Goal: Navigation & Orientation: Understand site structure

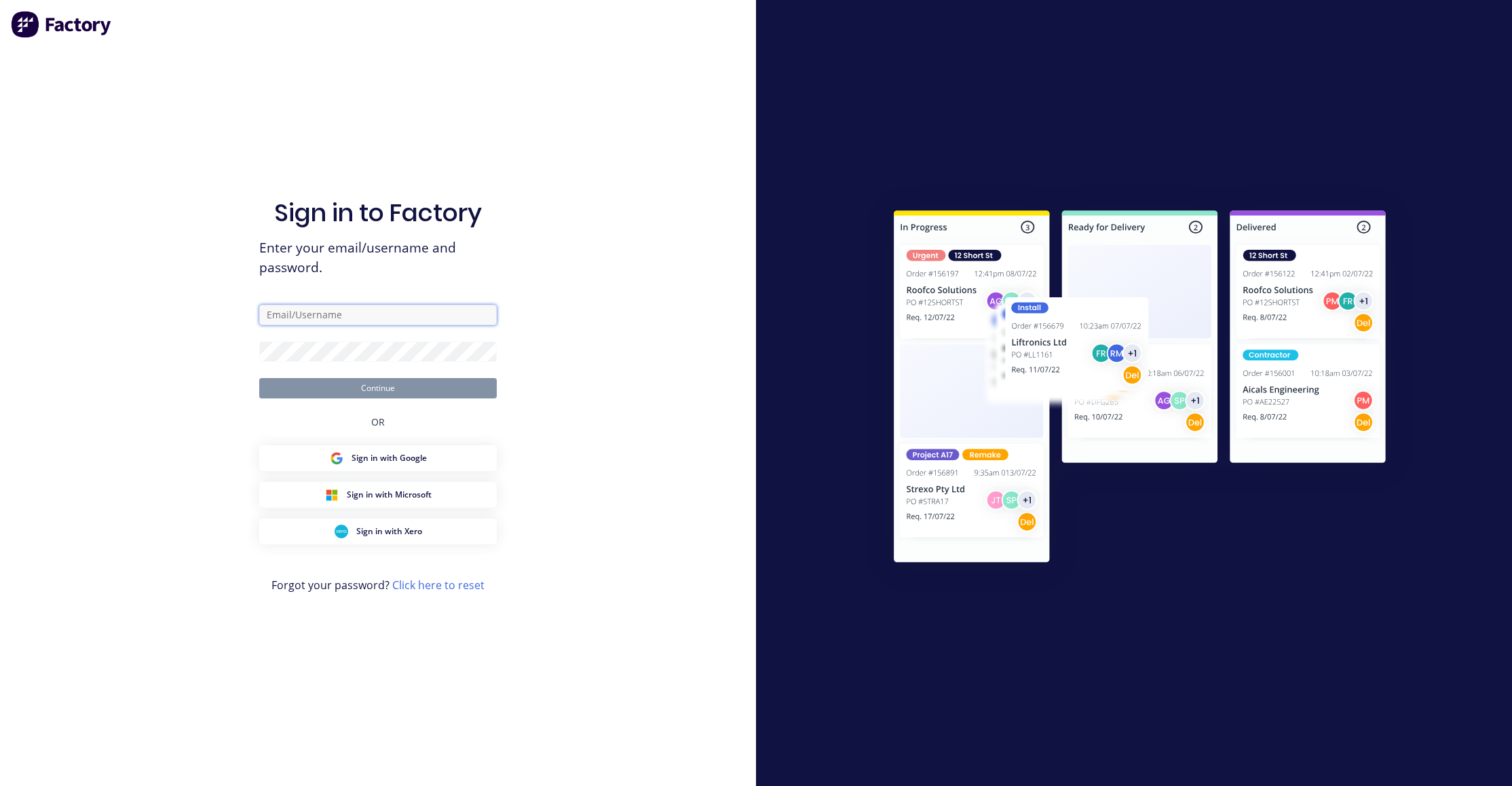
click at [290, 313] on input "text" at bounding box center [378, 315] width 237 height 20
type input "[PERSON_NAME][EMAIL_ADDRESS][PERSON_NAME][DOMAIN_NAME]"
click at [183, 392] on div "Sign in to Factory Enter your email/username and password. [PERSON_NAME][EMAIL_…" at bounding box center [378, 393] width 756 height 786
click at [296, 391] on button "Continue" at bounding box center [378, 388] width 237 height 20
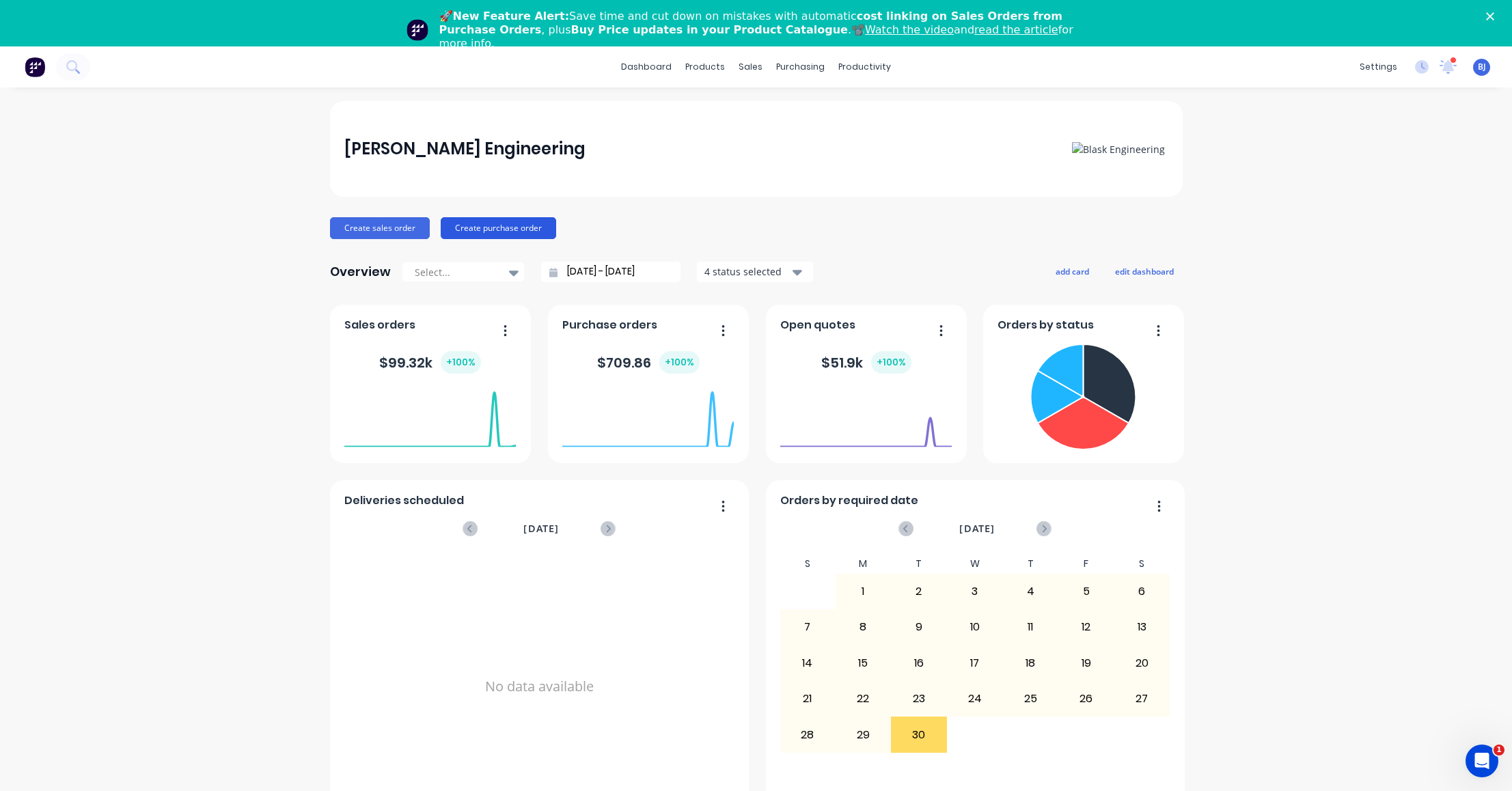
click at [484, 224] on button "Create purchase order" at bounding box center [498, 227] width 115 height 22
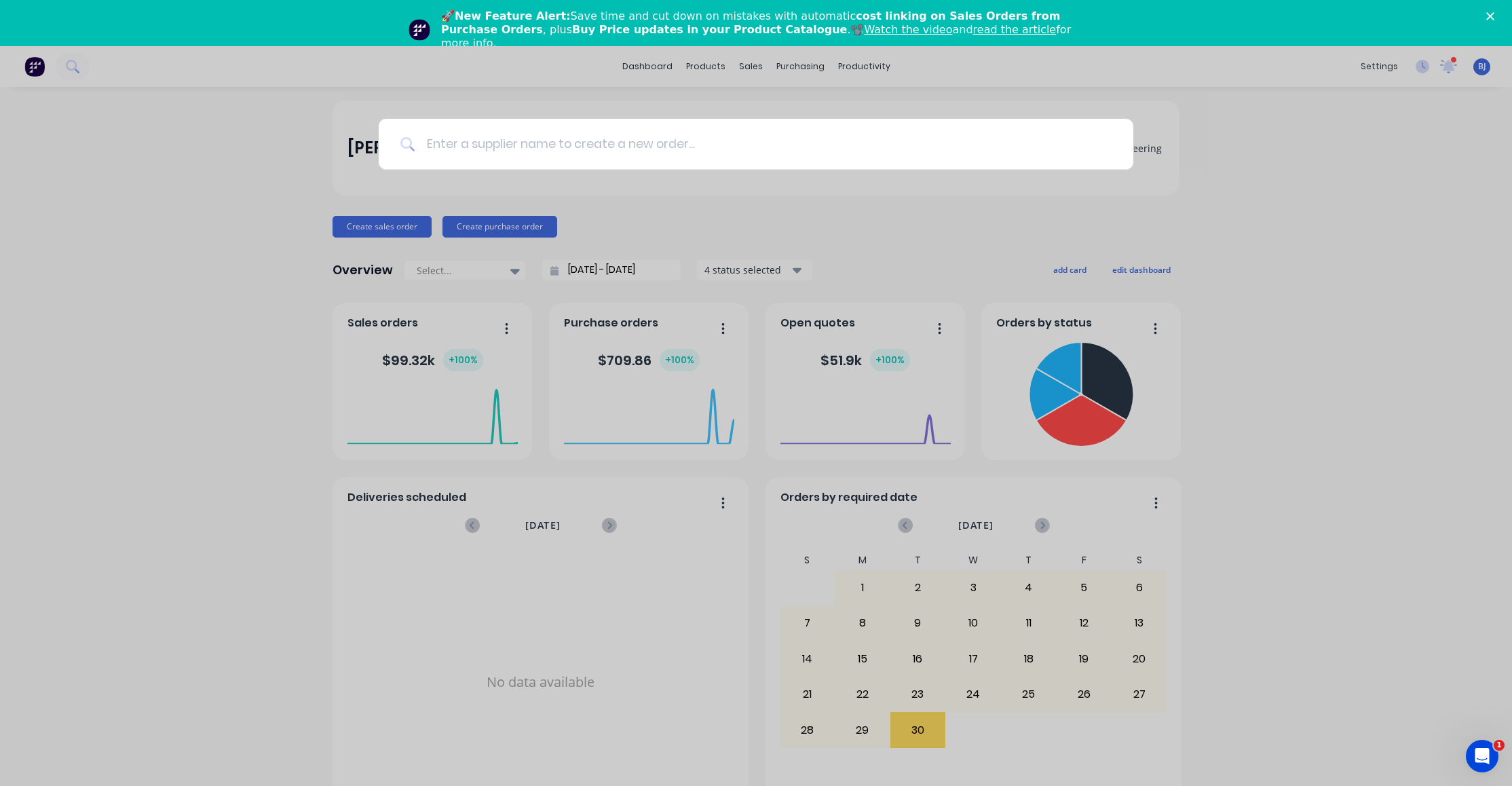
click at [445, 150] on input at bounding box center [763, 144] width 696 height 51
click at [406, 233] on div at bounding box center [756, 393] width 1512 height 786
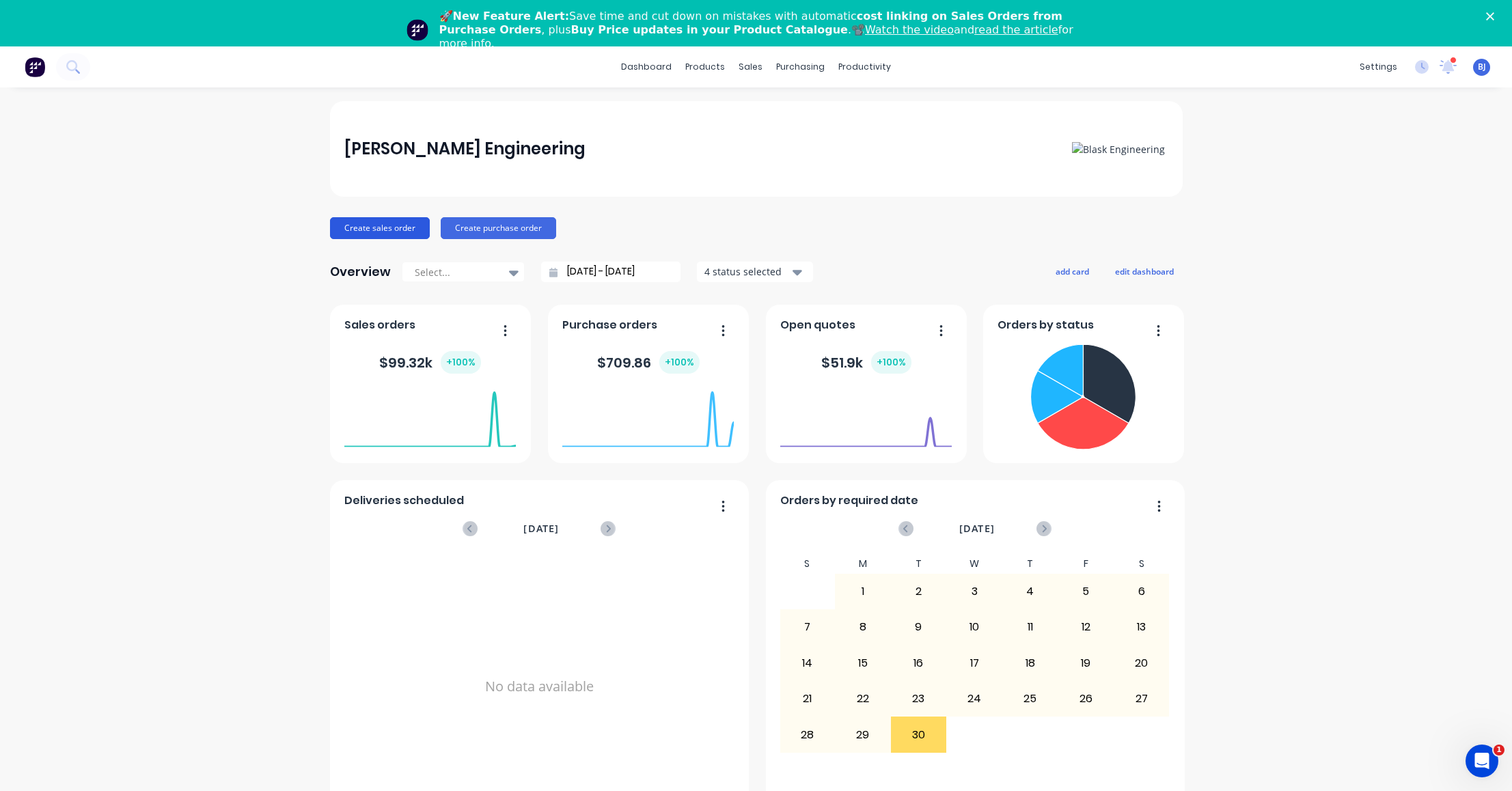
click at [400, 231] on button "Create sales order" at bounding box center [379, 227] width 100 height 22
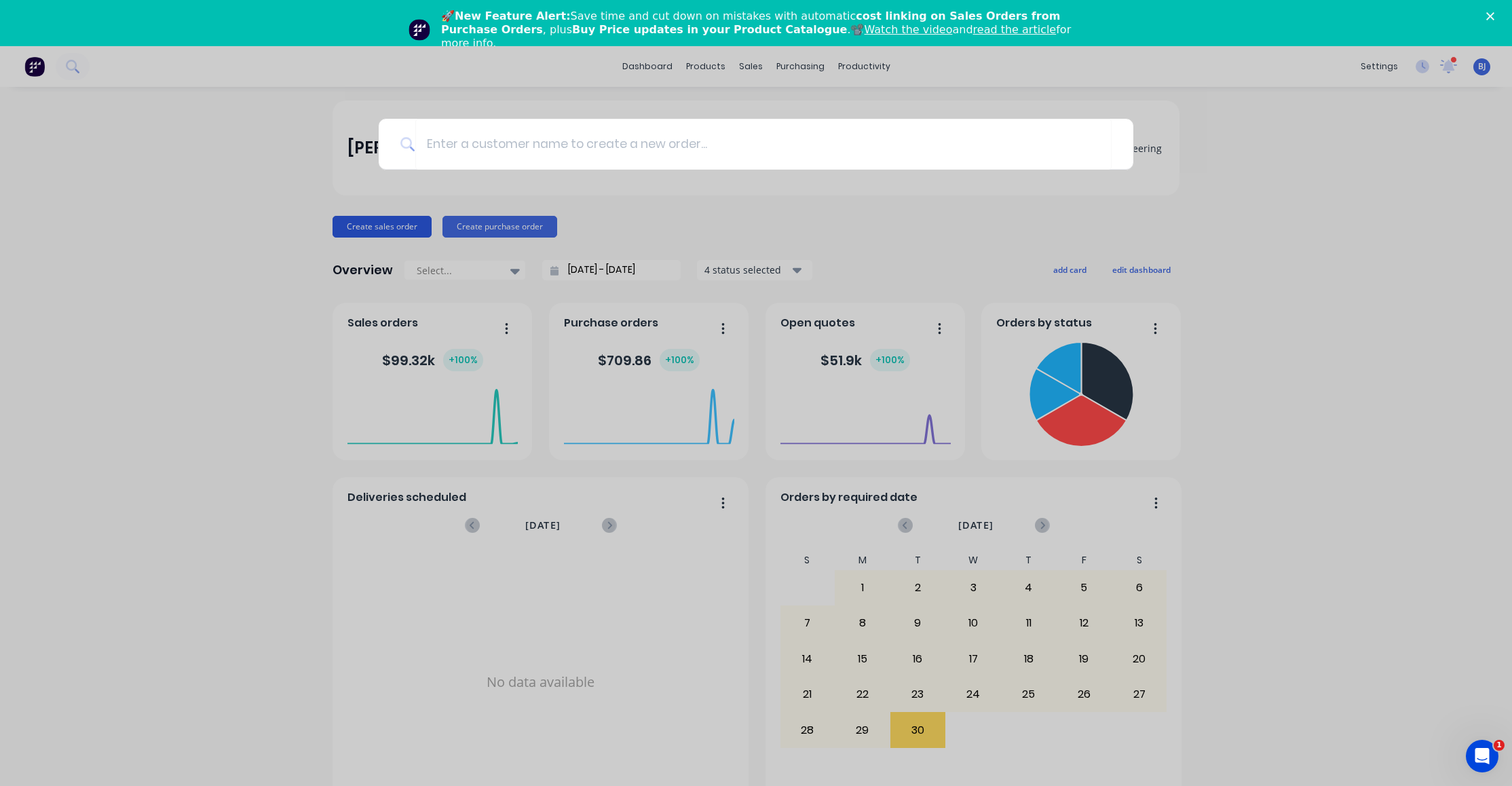
click at [397, 230] on div at bounding box center [756, 393] width 1512 height 786
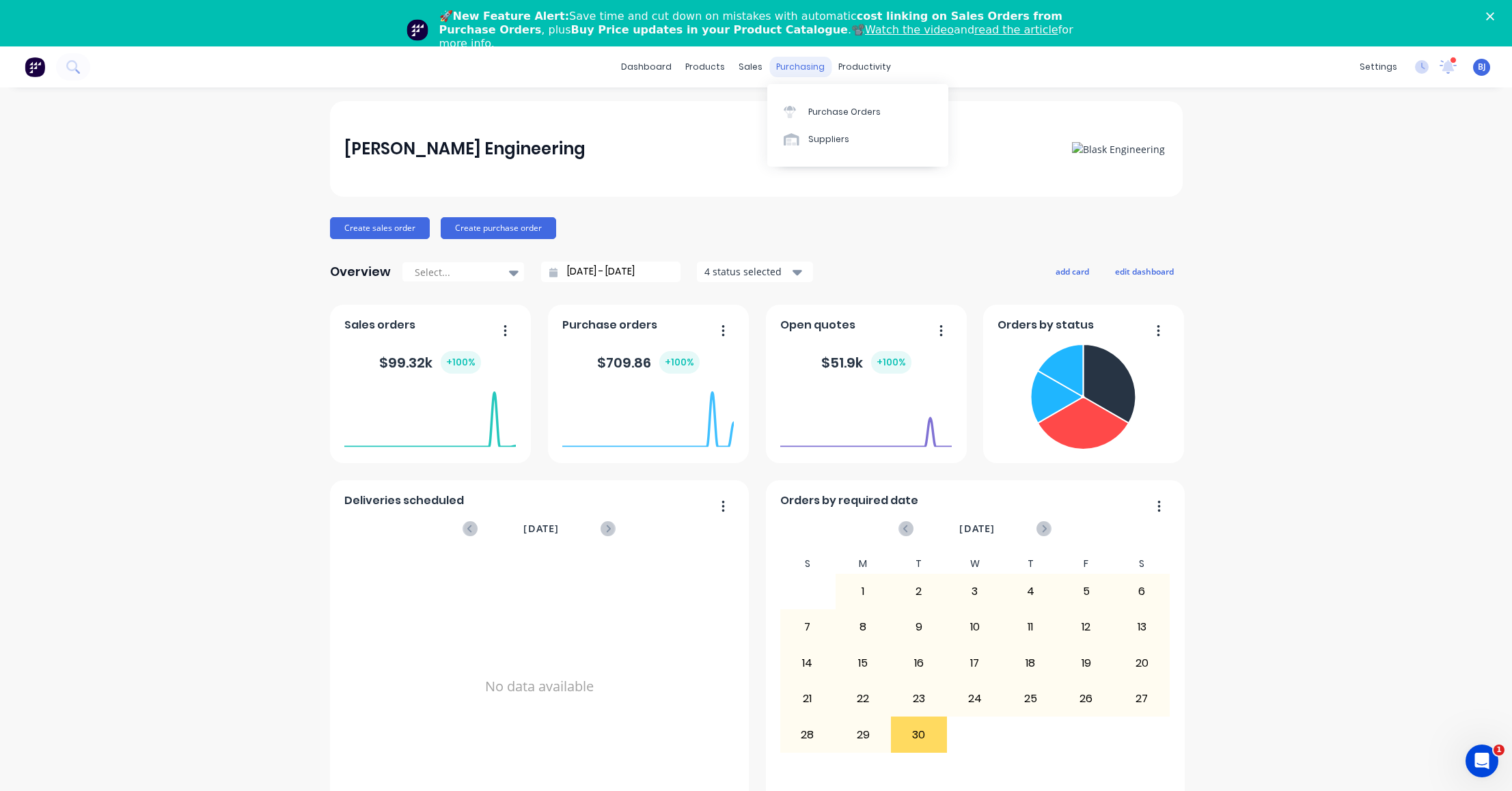
click at [795, 67] on div "purchasing" at bounding box center [800, 67] width 62 height 21
click at [704, 69] on div "products" at bounding box center [705, 67] width 53 height 21
click at [738, 140] on div "Materials" at bounding box center [744, 139] width 41 height 12
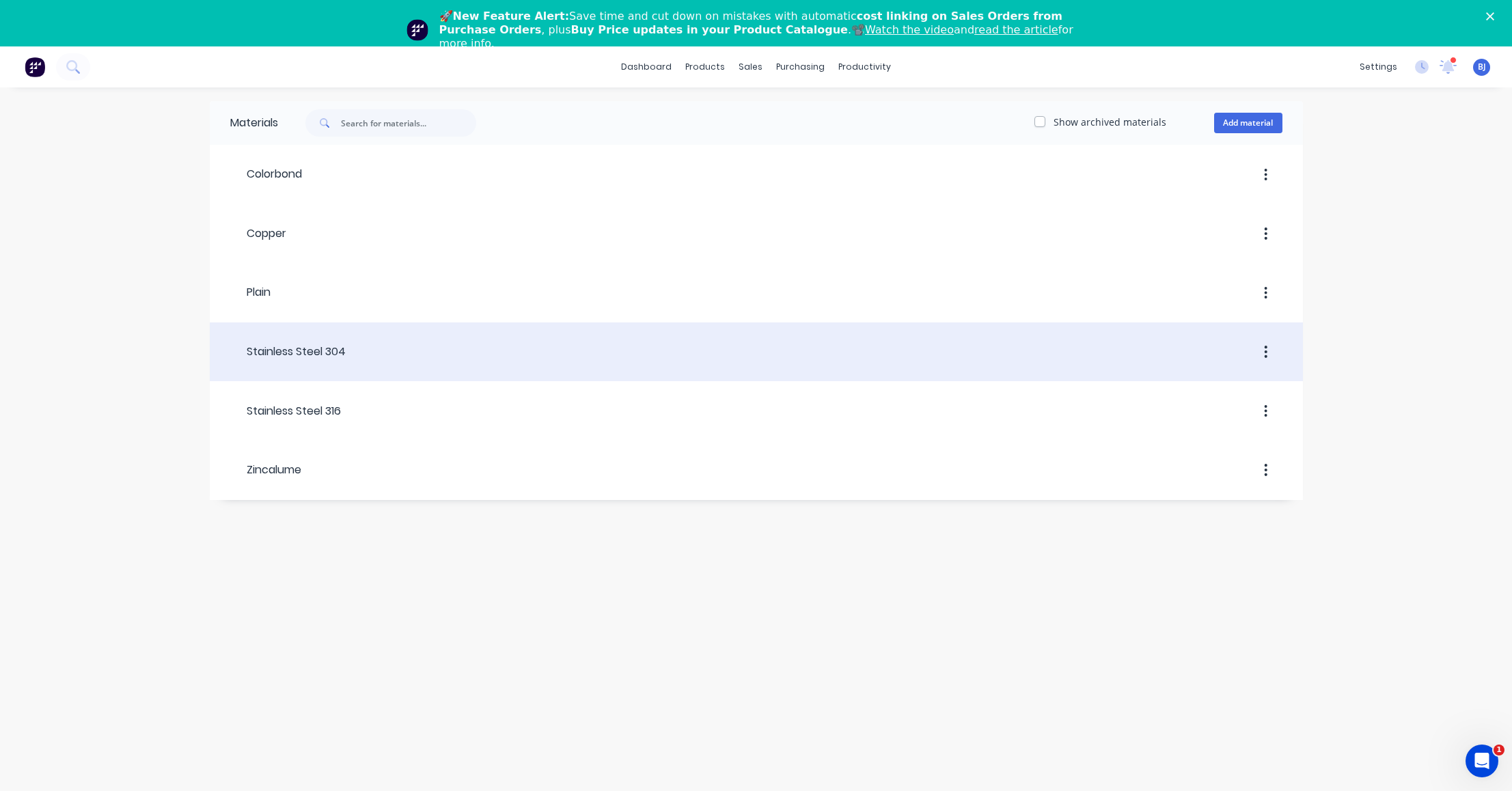
click at [677, 365] on header "Stainless Steel 304" at bounding box center [756, 351] width 1094 height 51
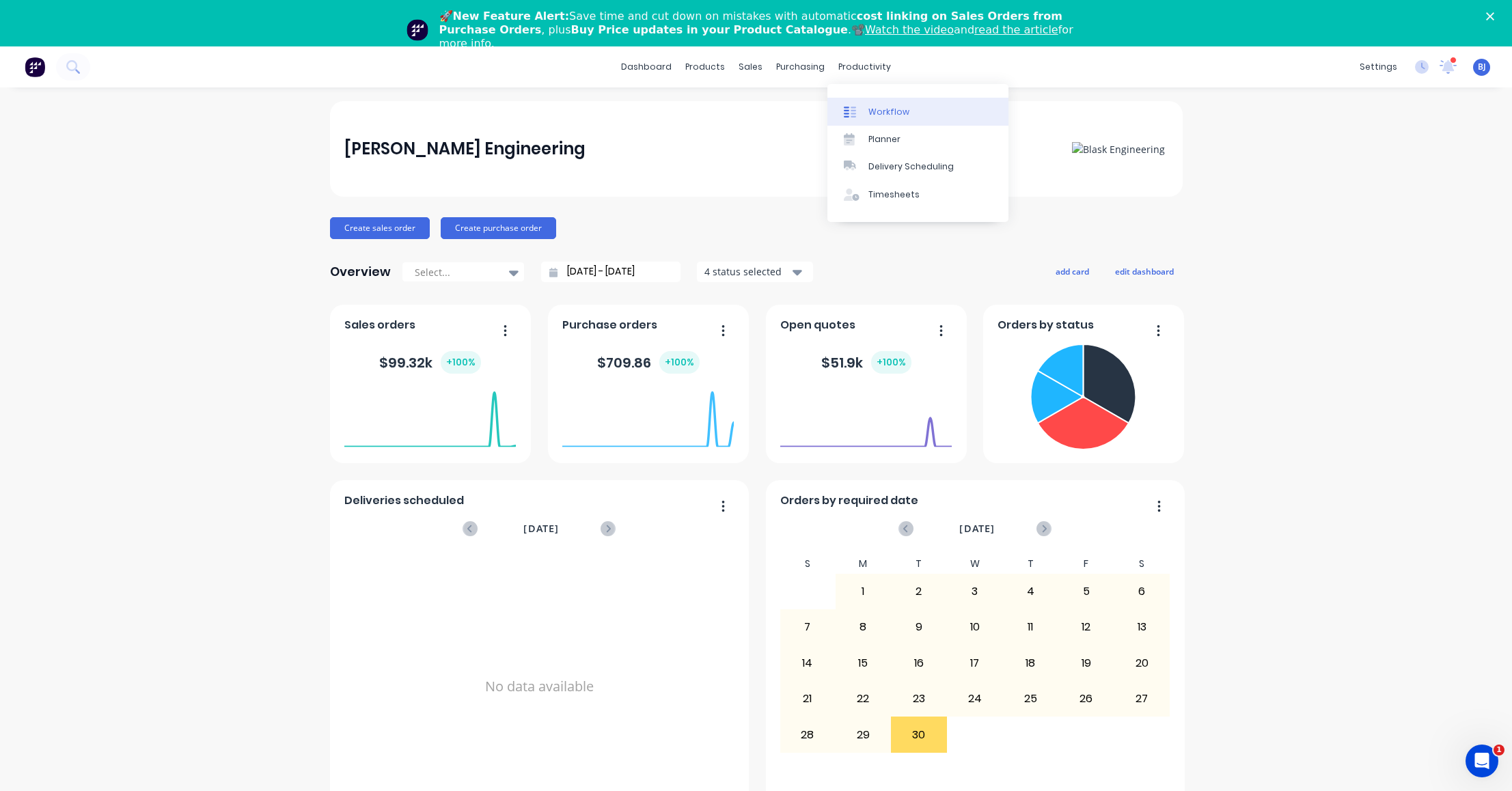
click at [887, 111] on div "Workflow" at bounding box center [889, 111] width 41 height 12
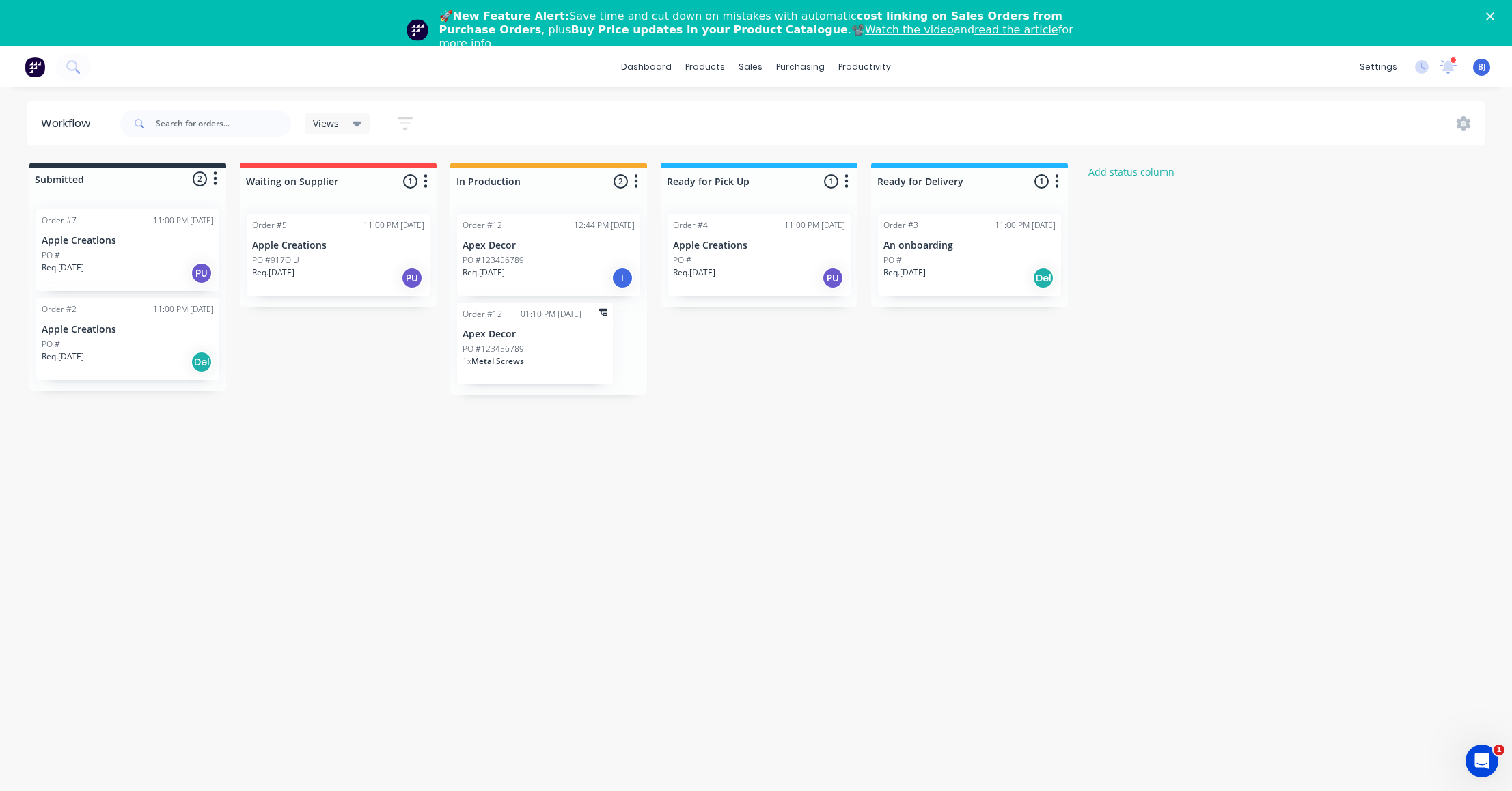
click at [326, 201] on div at bounding box center [338, 198] width 197 height 8
click at [303, 250] on p "Apple Creations" at bounding box center [338, 245] width 172 height 11
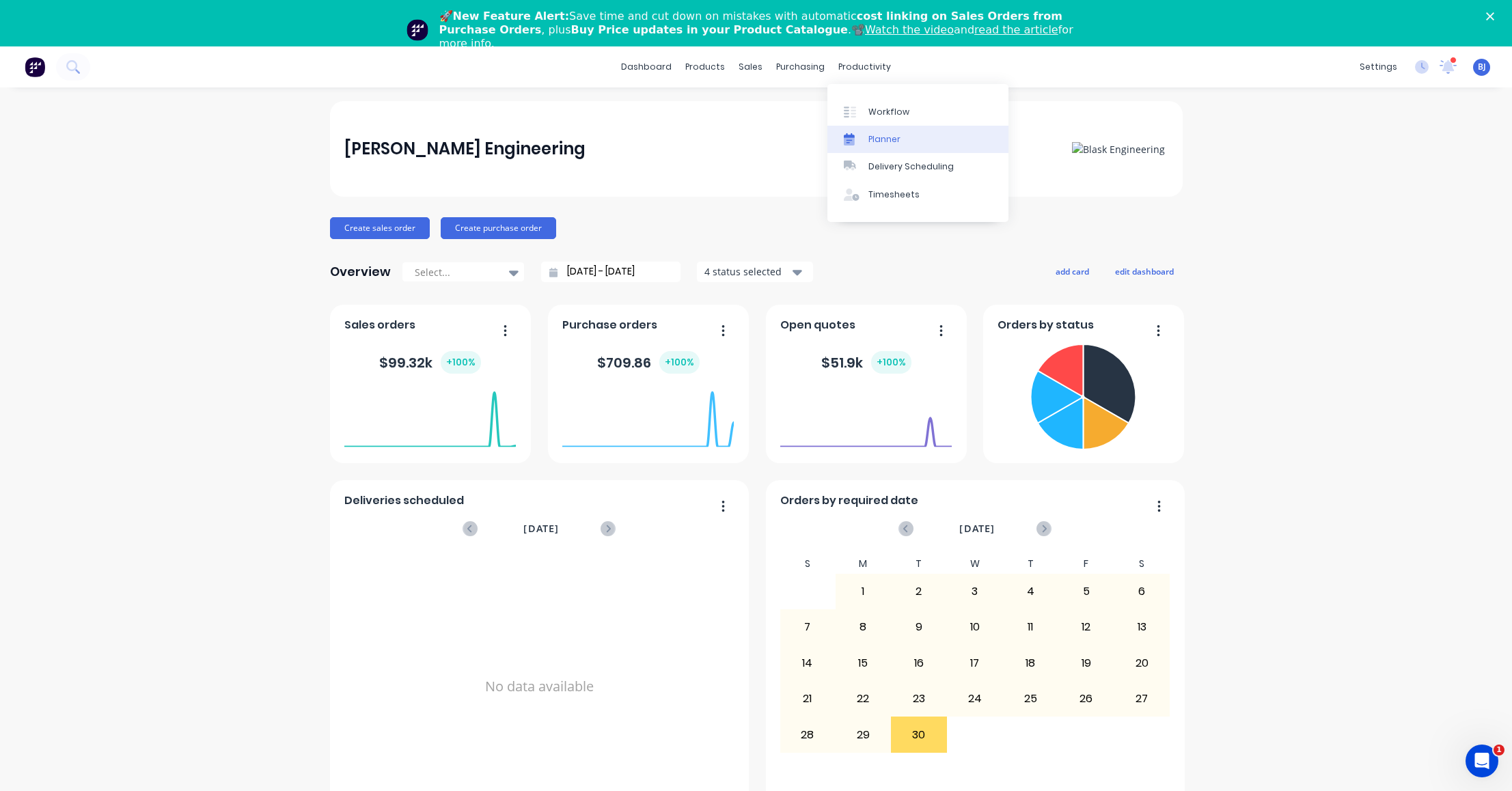
click at [890, 140] on div "Planner" at bounding box center [885, 139] width 32 height 12
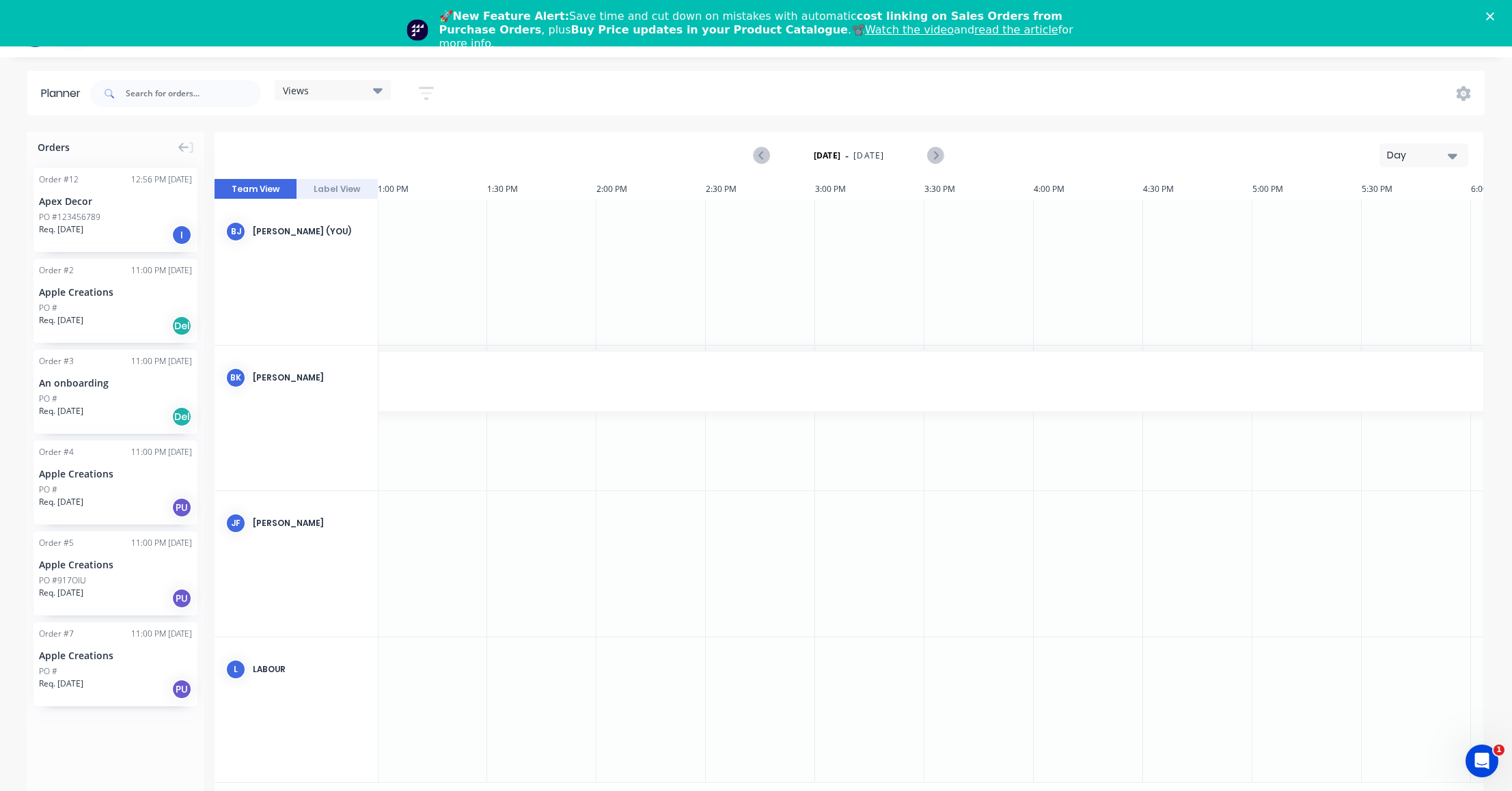
scroll to position [47, 0]
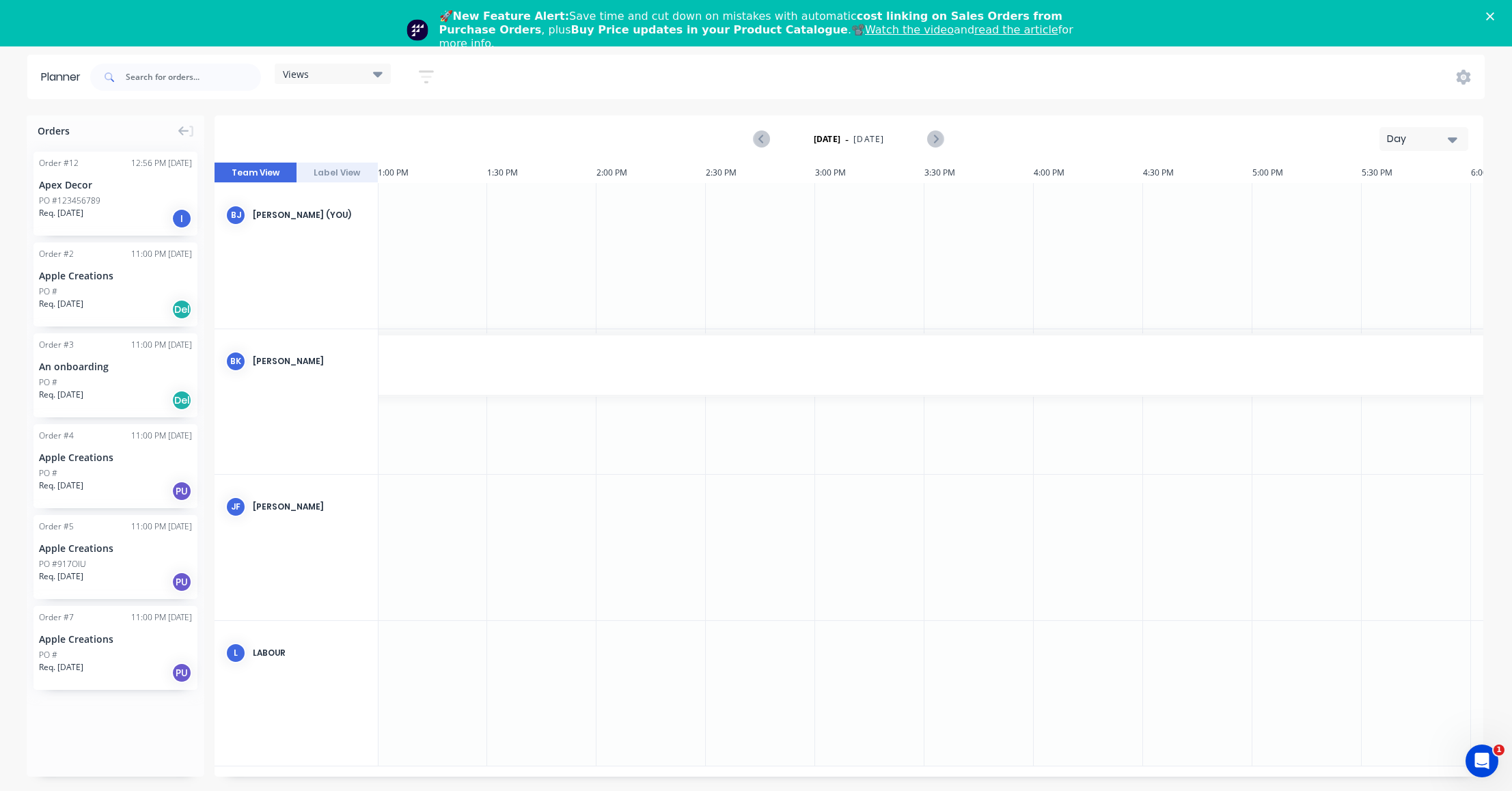
click at [61, 183] on div "Apex Decor" at bounding box center [115, 184] width 153 height 14
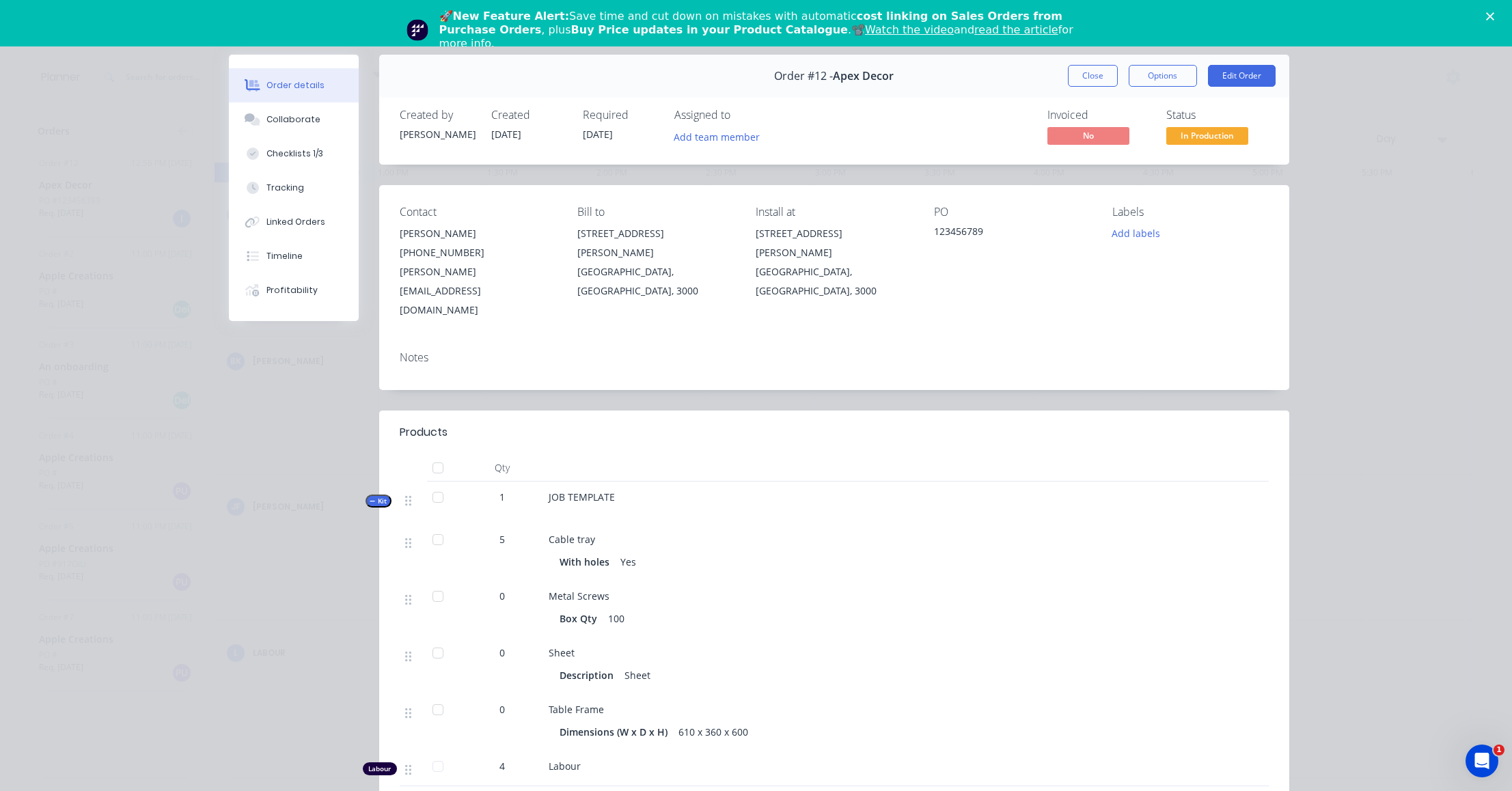
scroll to position [0, 0]
